Goal: Task Accomplishment & Management: Complete application form

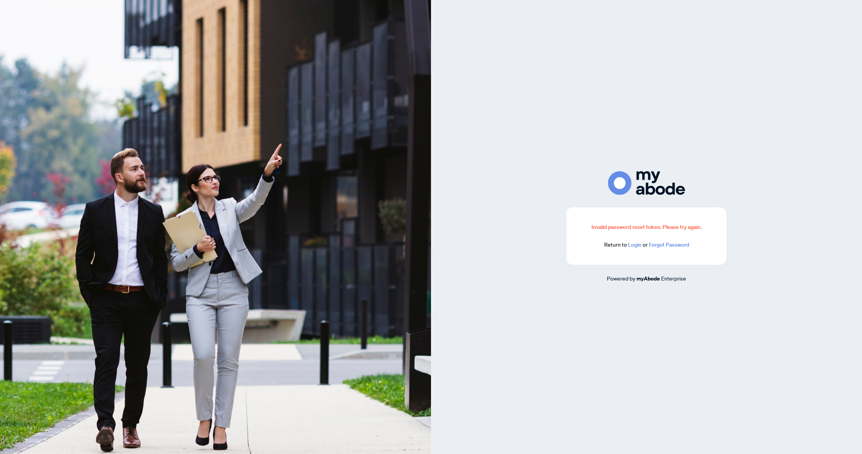
click at [633, 244] on link "Login" at bounding box center [634, 244] width 13 height 7
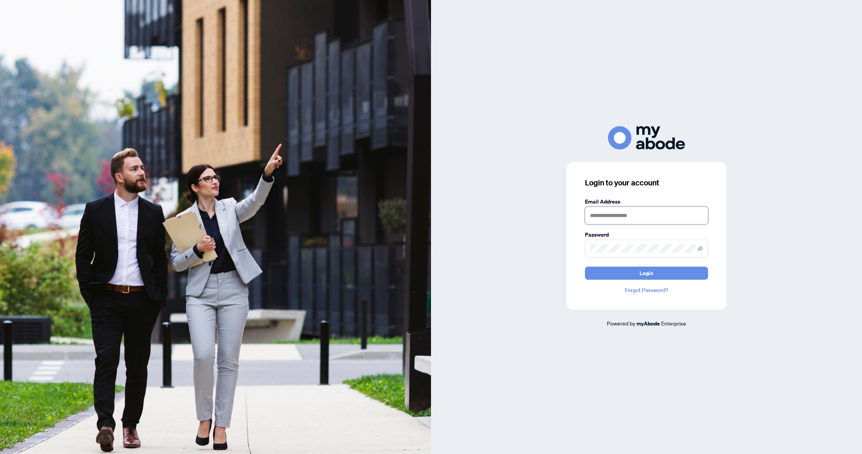
type input "**********"
click at [646, 273] on button "Login" at bounding box center [646, 273] width 123 height 13
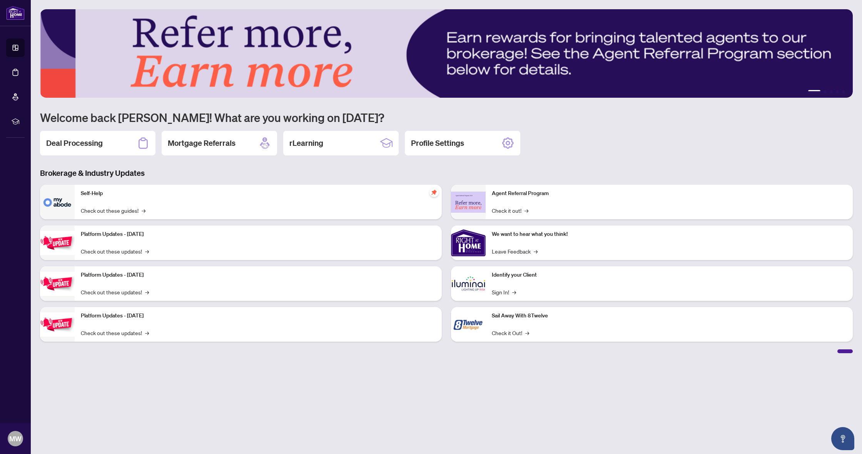
click at [77, 137] on div "Deal Processing" at bounding box center [97, 143] width 115 height 25
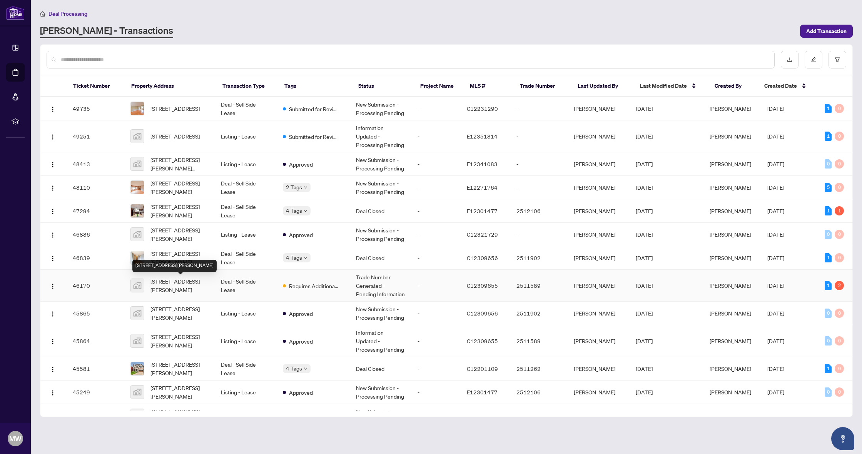
click at [192, 282] on span "[STREET_ADDRESS][PERSON_NAME]" at bounding box center [179, 285] width 58 height 17
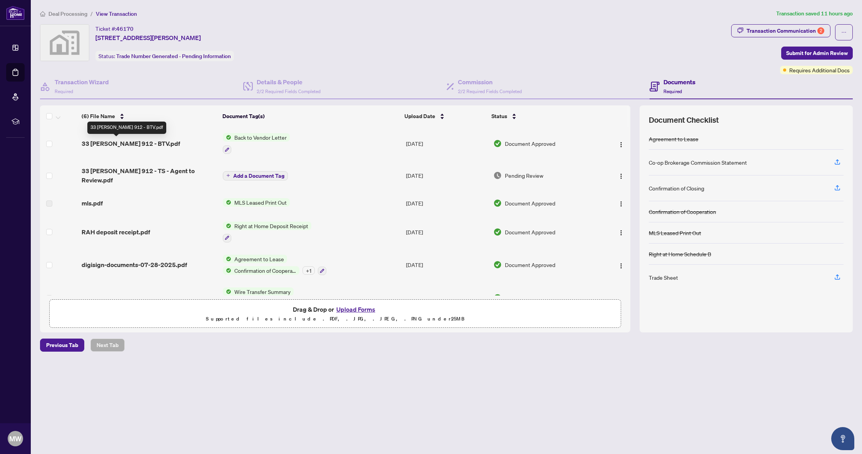
click at [130, 142] on span "33 [PERSON_NAME] 912 - BTV.pdf" at bounding box center [131, 143] width 99 height 9
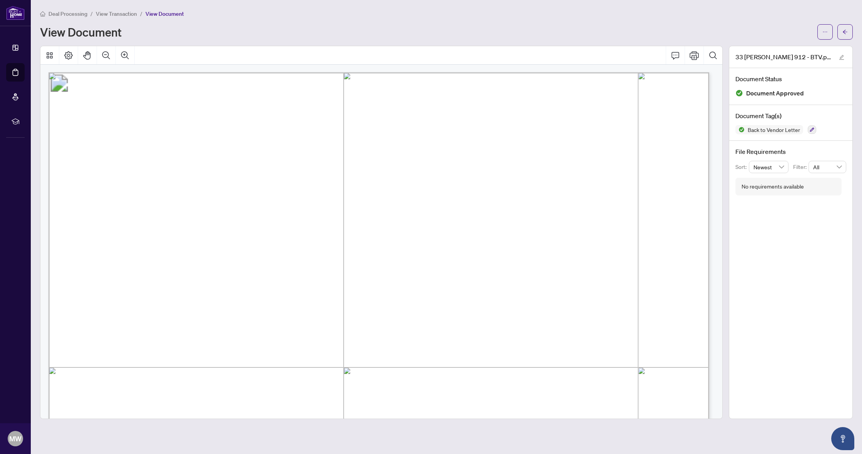
scroll to position [262, 0]
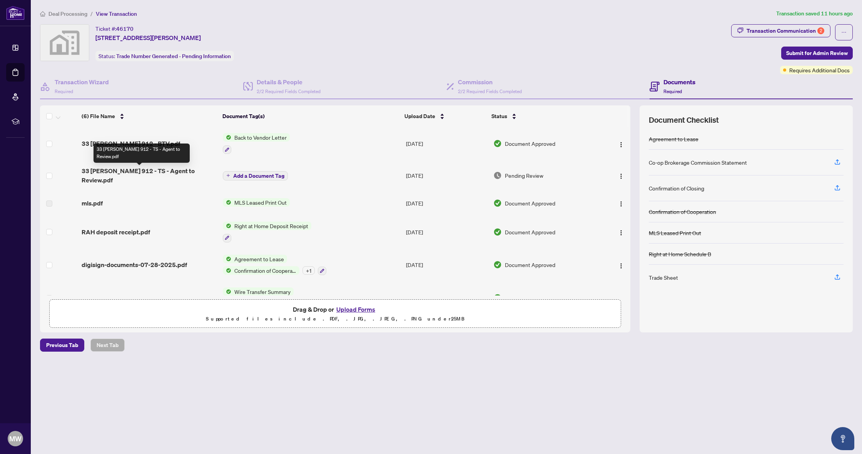
click at [160, 174] on span "33 [PERSON_NAME] 912 - TS - Agent to Review.pdf" at bounding box center [149, 175] width 135 height 18
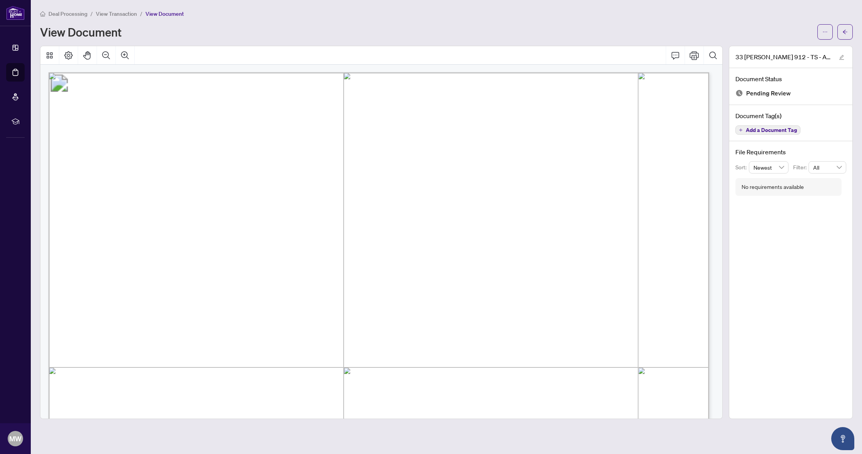
scroll to position [155, 0]
click at [824, 28] on span "button" at bounding box center [824, 32] width 5 height 12
click at [787, 51] on span "Download" at bounding box center [797, 48] width 58 height 8
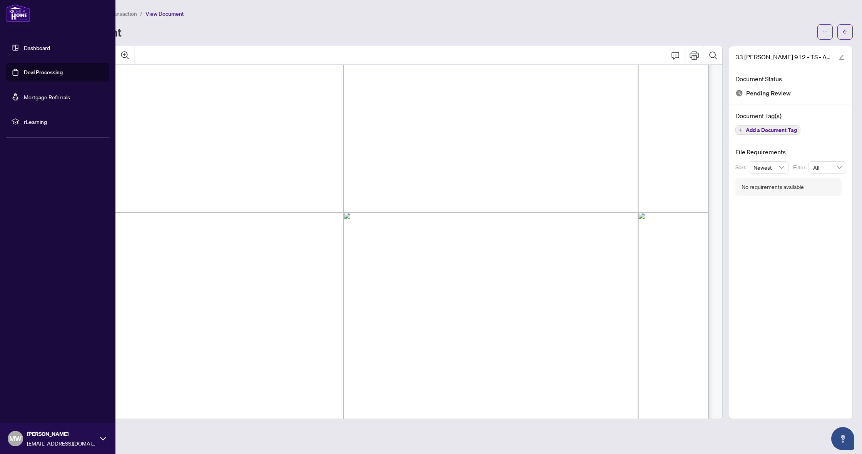
click at [31, 47] on link "Dashboard" at bounding box center [37, 47] width 26 height 7
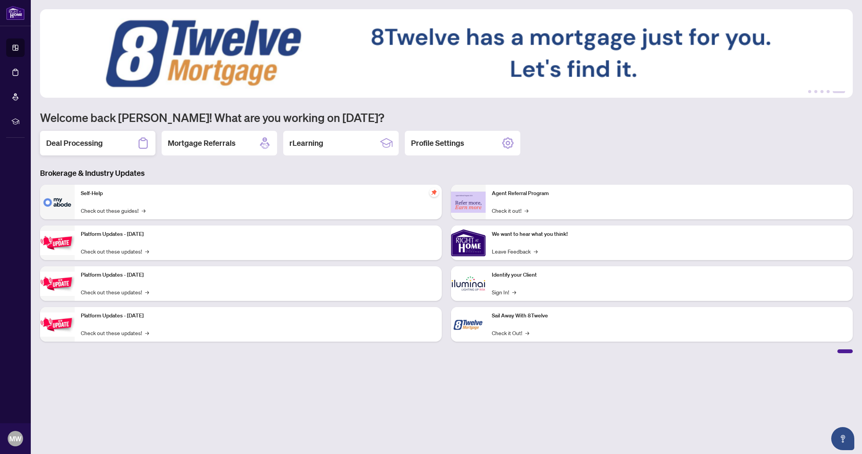
click at [49, 137] on div "Deal Processing" at bounding box center [97, 143] width 115 height 25
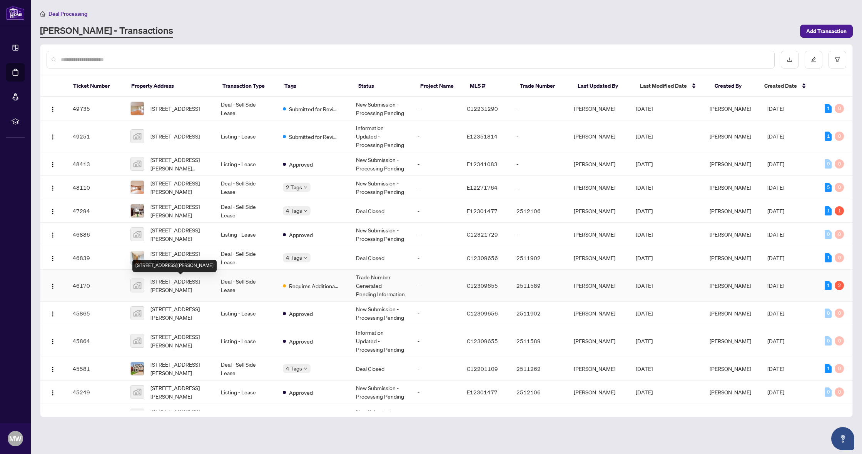
click at [187, 283] on span "[STREET_ADDRESS][PERSON_NAME]" at bounding box center [179, 285] width 58 height 17
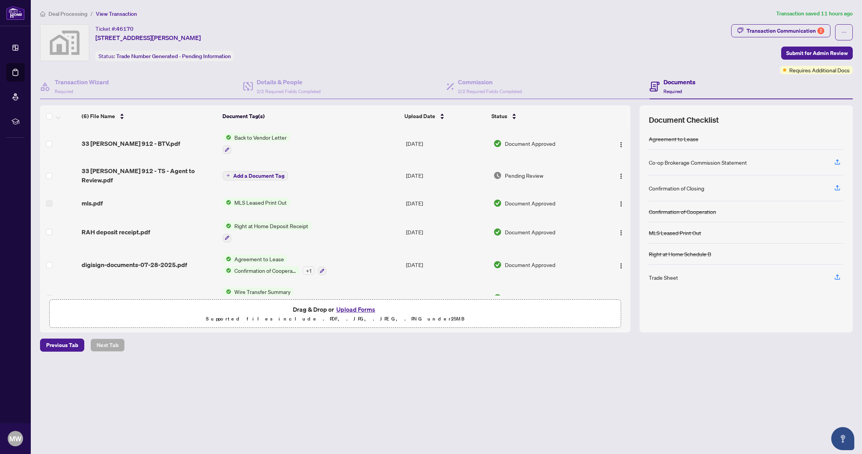
click at [347, 308] on button "Upload Forms" at bounding box center [355, 309] width 43 height 10
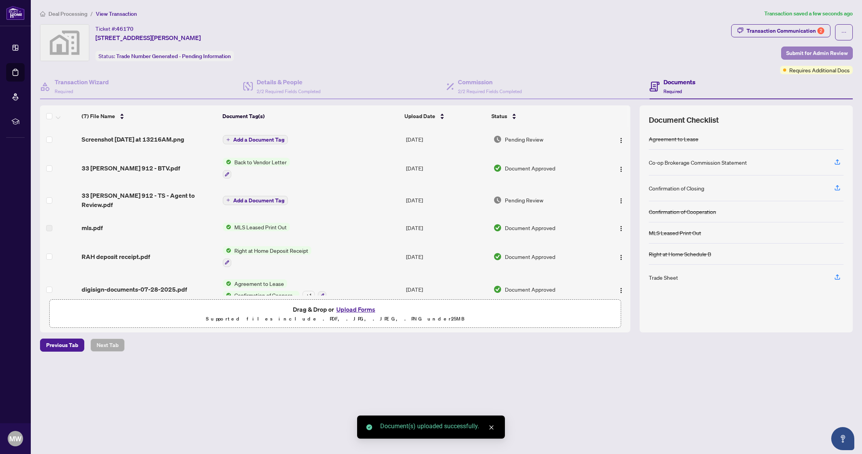
click at [816, 50] on span "Submit for Admin Review" at bounding box center [817, 53] width 62 height 12
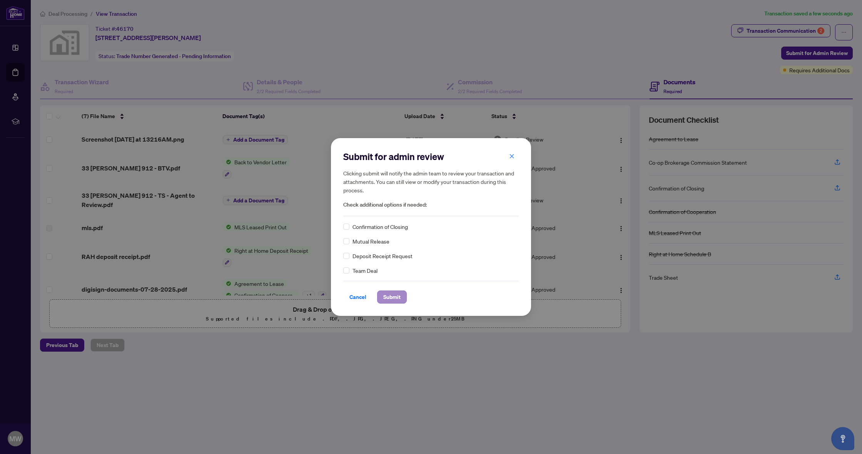
click at [397, 295] on span "Submit" at bounding box center [391, 297] width 17 height 12
